Goal: Task Accomplishment & Management: Use online tool/utility

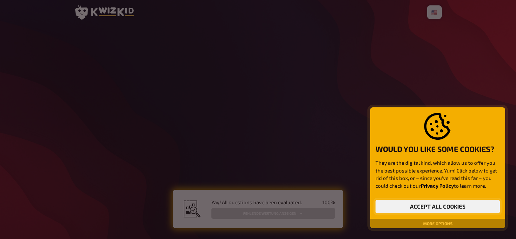
click at [429, 210] on button "Accept all cookies" at bounding box center [438, 207] width 124 height 14
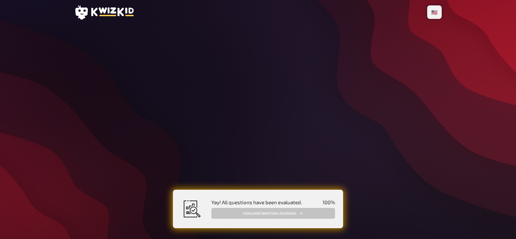
click at [99, 9] on icon at bounding box center [112, 11] width 43 height 9
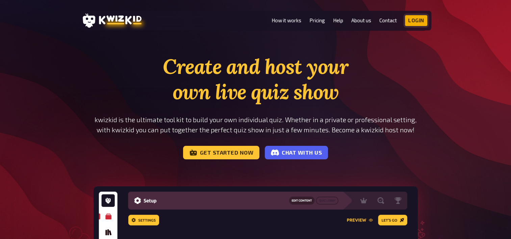
click at [410, 19] on link "Login" at bounding box center [416, 20] width 22 height 11
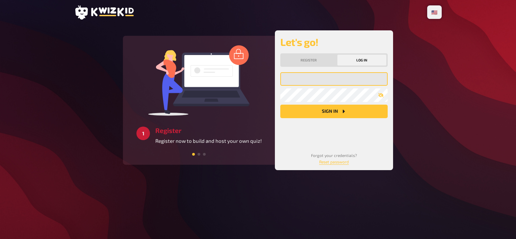
click at [308, 77] on input "email" at bounding box center [333, 79] width 107 height 14
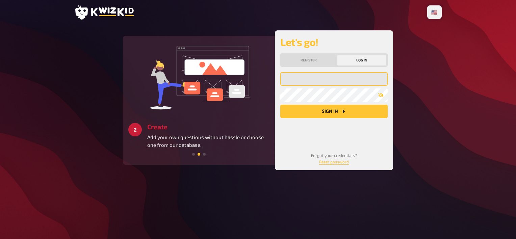
type input "[EMAIL_ADDRESS][DOMAIN_NAME]"
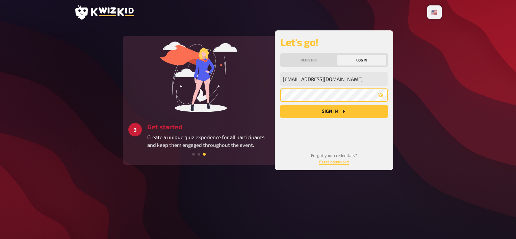
click at [280, 105] on button "Sign in" at bounding box center [333, 112] width 107 height 14
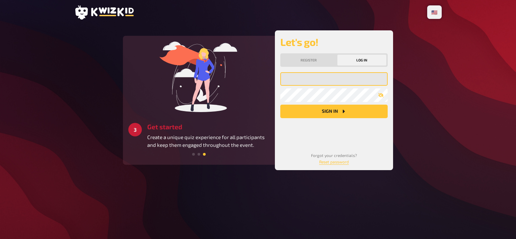
click at [315, 74] on input "email" at bounding box center [333, 79] width 107 height 14
type input "[EMAIL_ADDRESS][DOMAIN_NAME]"
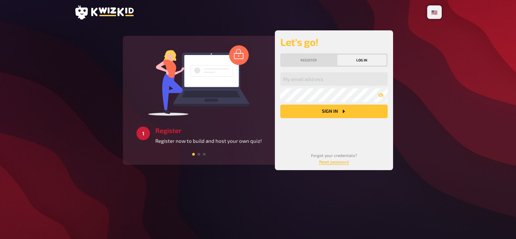
click at [326, 163] on link "Reset password" at bounding box center [334, 161] width 30 height 5
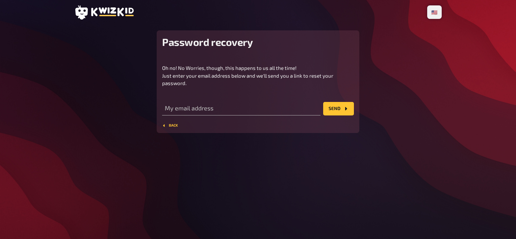
click at [272, 97] on div "My email address" at bounding box center [241, 105] width 158 height 20
click at [254, 107] on input "email" at bounding box center [241, 109] width 158 height 14
type input "[EMAIL_ADDRESS][DOMAIN_NAME]"
click at [337, 104] on button "Send" at bounding box center [338, 109] width 31 height 14
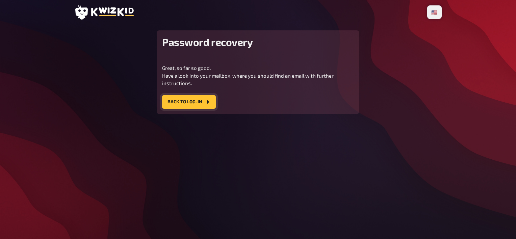
click at [205, 103] on icon "Back to Log-In" at bounding box center [207, 101] width 5 height 5
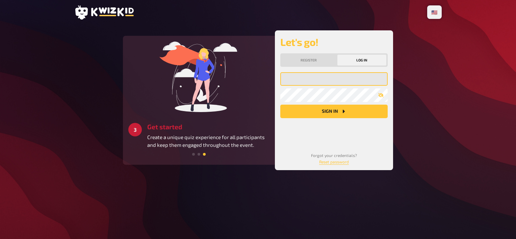
click at [323, 82] on input "email" at bounding box center [333, 79] width 107 height 14
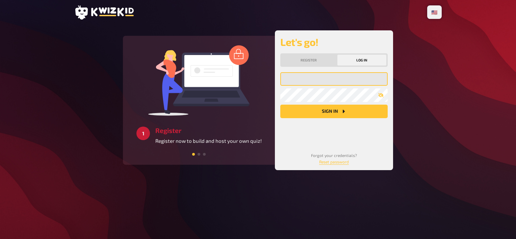
type input "[EMAIL_ADDRESS][DOMAIN_NAME]"
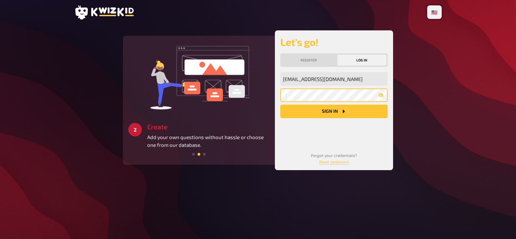
click at [280, 105] on button "Sign in" at bounding box center [333, 112] width 107 height 14
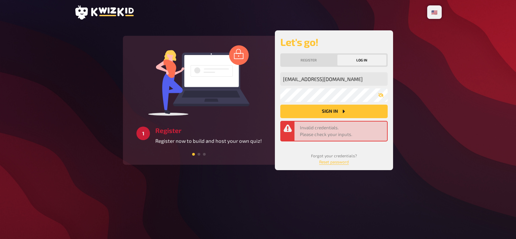
click at [323, 110] on button "Sign in" at bounding box center [333, 112] width 107 height 14
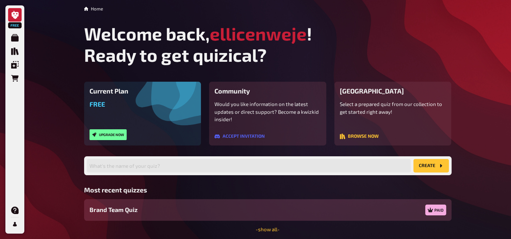
click at [115, 207] on span "Brand Team Quiz" at bounding box center [114, 209] width 48 height 9
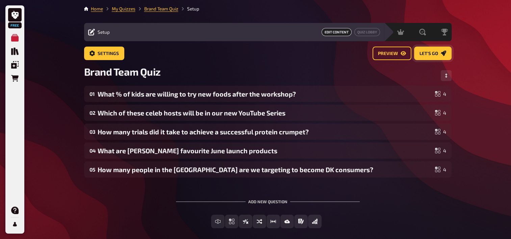
click at [427, 50] on button "Let's go" at bounding box center [433, 54] width 38 height 14
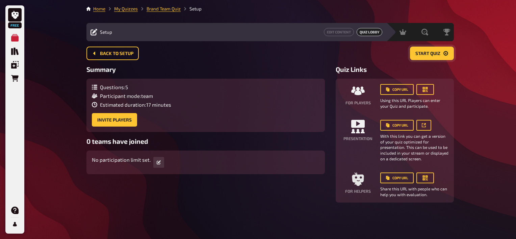
click at [428, 51] on span "Start Quiz" at bounding box center [428, 53] width 25 height 5
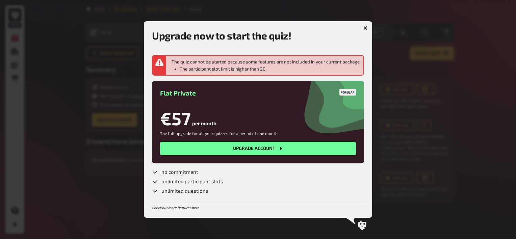
click at [366, 27] on icon "button" at bounding box center [366, 28] width 6 height 6
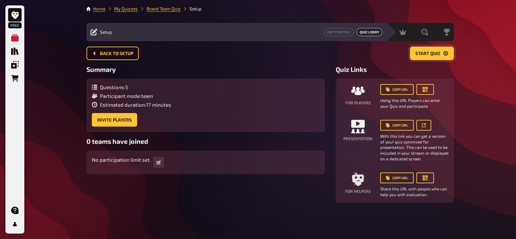
click at [427, 55] on span "Start Quiz" at bounding box center [428, 53] width 25 height 5
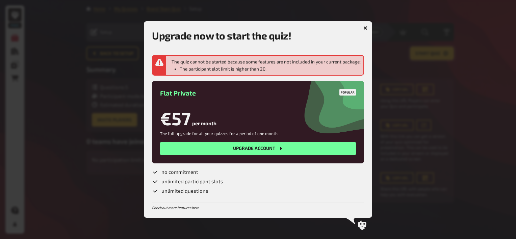
click at [365, 27] on icon "button" at bounding box center [366, 28] width 6 height 6
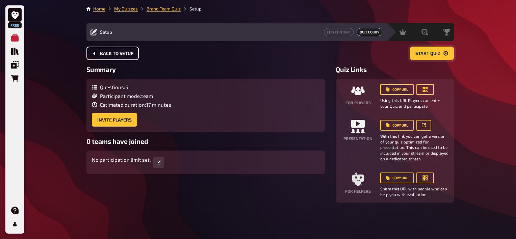
click at [105, 48] on button "Back to setup" at bounding box center [112, 54] width 52 height 14
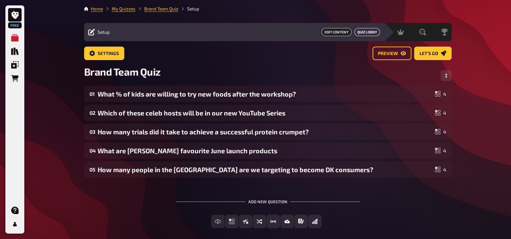
click at [366, 30] on button "Quiz Lobby" at bounding box center [367, 32] width 26 height 8
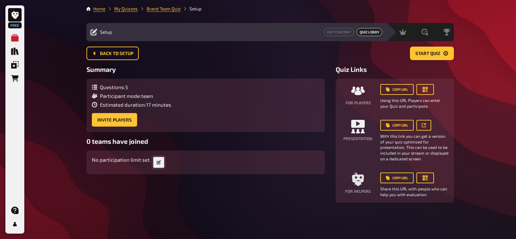
click at [155, 165] on button "button" at bounding box center [158, 162] width 11 height 11
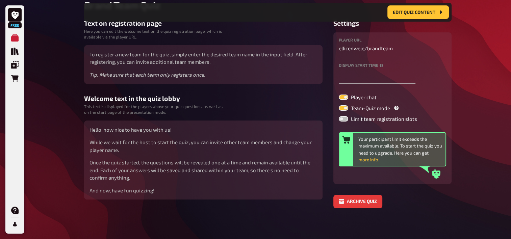
scroll to position [72, 0]
click at [343, 118] on label at bounding box center [343, 118] width 9 height 5
click at [339, 116] on input "Limit team registration slots" at bounding box center [339, 116] width 0 height 0
checkbox input "true"
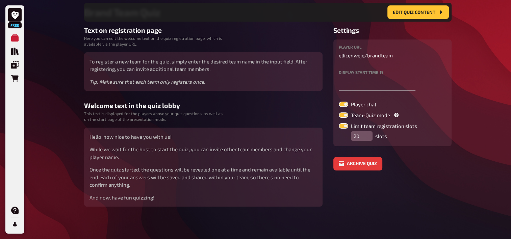
scroll to position [0, 0]
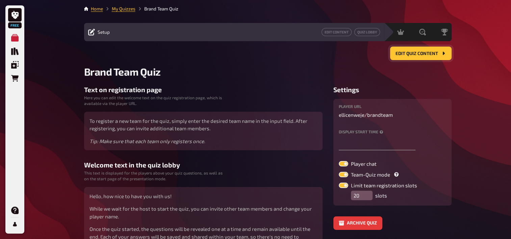
click at [405, 53] on span "Edit Quiz content" at bounding box center [417, 53] width 43 height 5
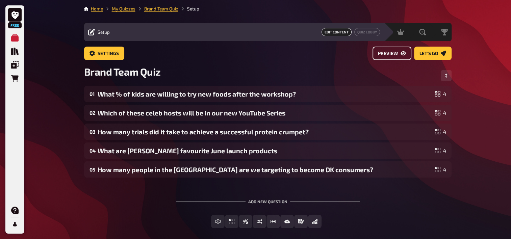
click at [407, 54] on button "Preview" at bounding box center [392, 54] width 39 height 14
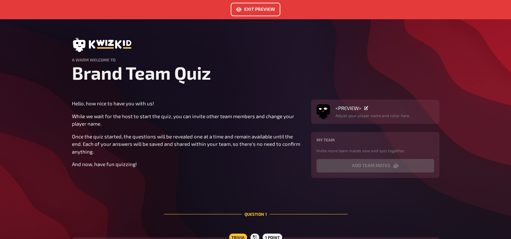
scroll to position [14, 0]
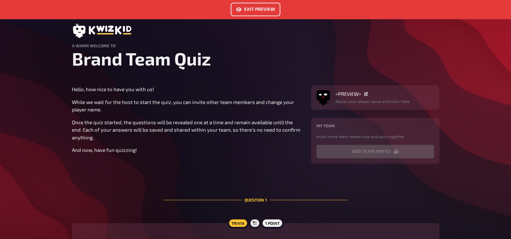
click at [252, 15] on button "Exit Preview" at bounding box center [256, 10] width 50 height 14
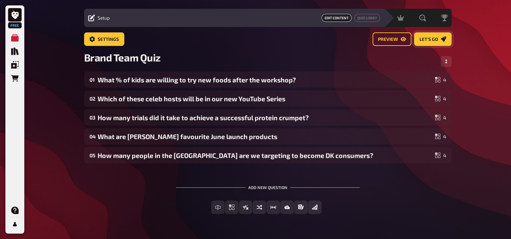
click at [441, 42] on button "Let's go" at bounding box center [433, 39] width 38 height 14
